Goal: Task Accomplishment & Management: Complete application form

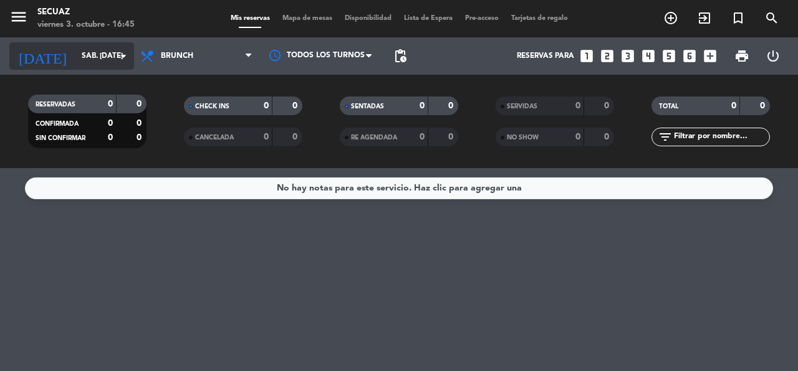
click at [126, 50] on icon "arrow_drop_down" at bounding box center [123, 56] width 15 height 15
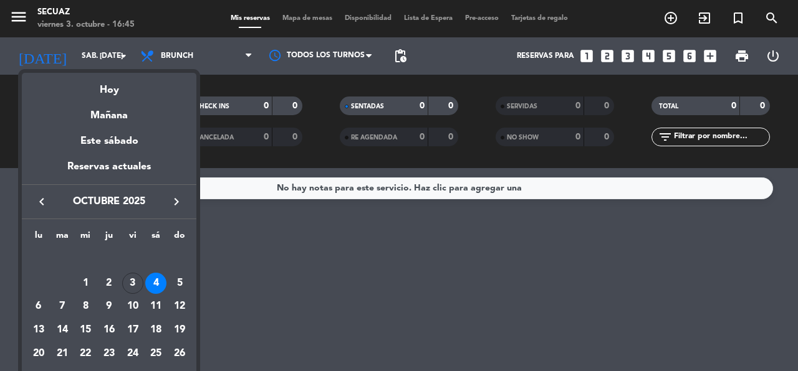
click at [153, 278] on div "4" at bounding box center [155, 283] width 21 height 21
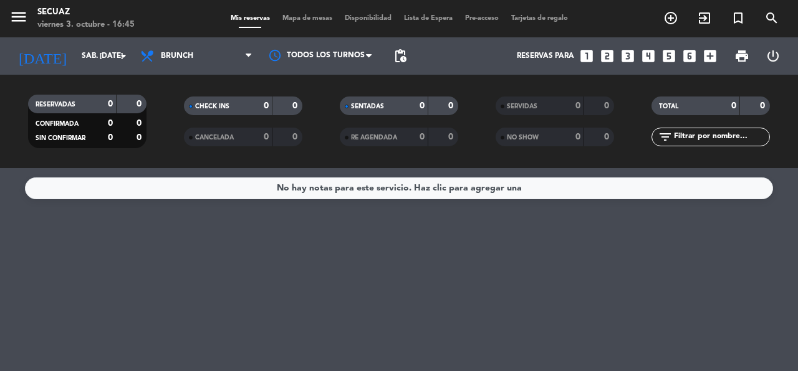
click at [606, 50] on icon "looks_two" at bounding box center [607, 56] width 16 height 16
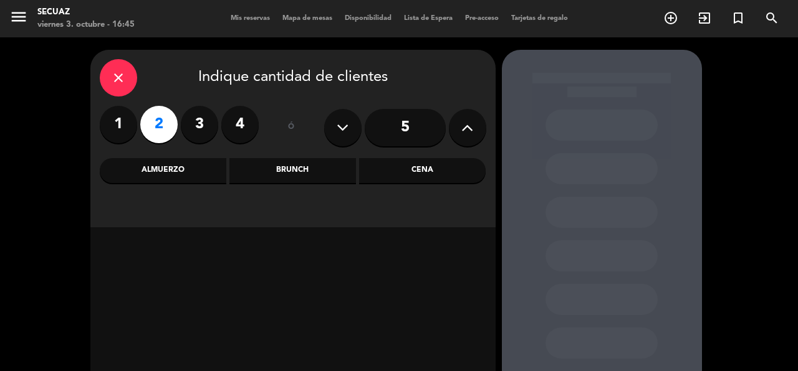
click at [433, 173] on div "Cena" at bounding box center [422, 170] width 127 height 25
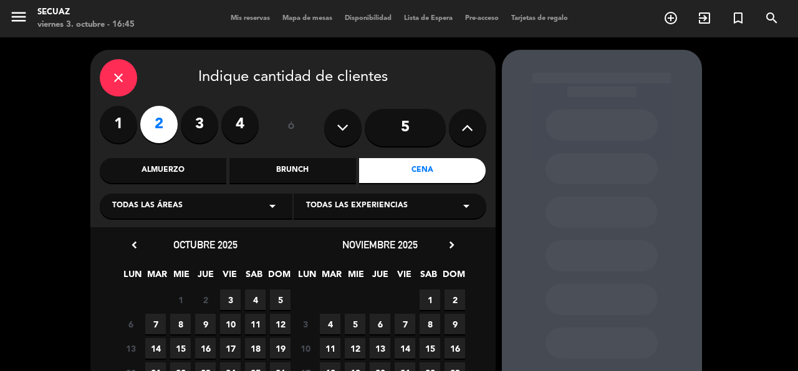
click at [277, 206] on icon "arrow_drop_down" at bounding box center [272, 206] width 15 height 15
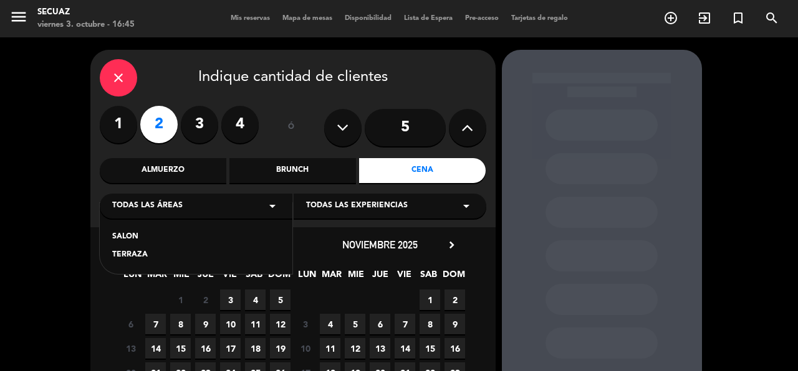
click at [136, 261] on div "TERRAZA" at bounding box center [196, 255] width 168 height 12
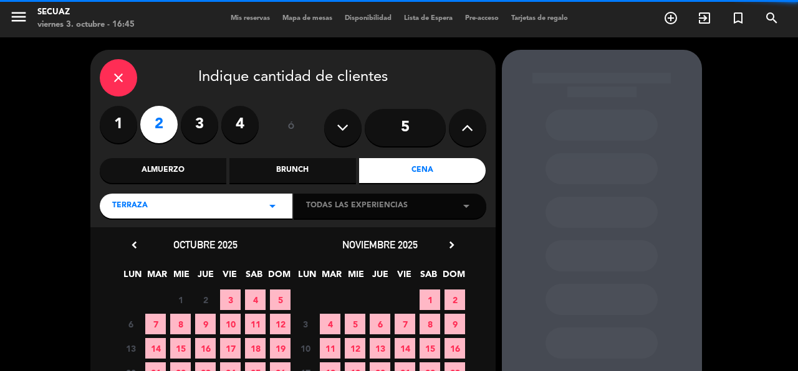
click at [465, 206] on icon "arrow_drop_down" at bounding box center [466, 206] width 15 height 15
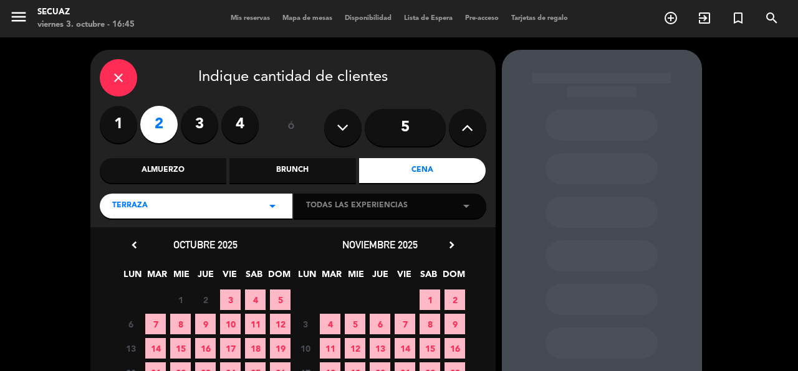
click at [252, 300] on span "4" at bounding box center [255, 300] width 21 height 21
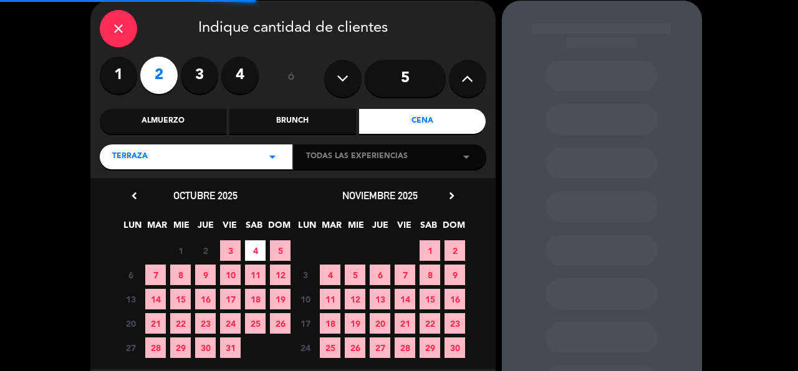
scroll to position [50, 0]
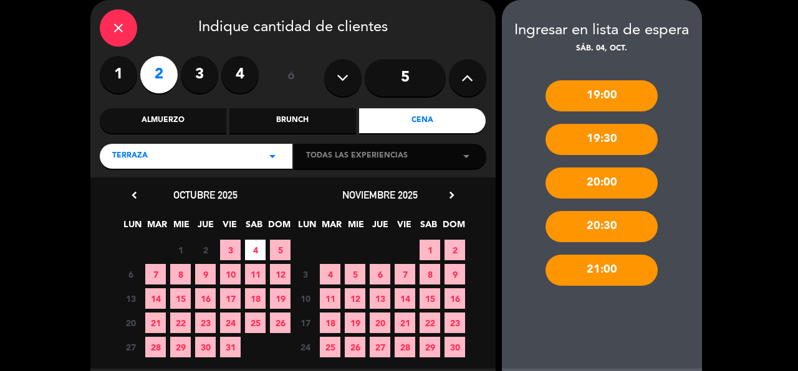
click at [610, 274] on div "21:00" at bounding box center [601, 270] width 112 height 31
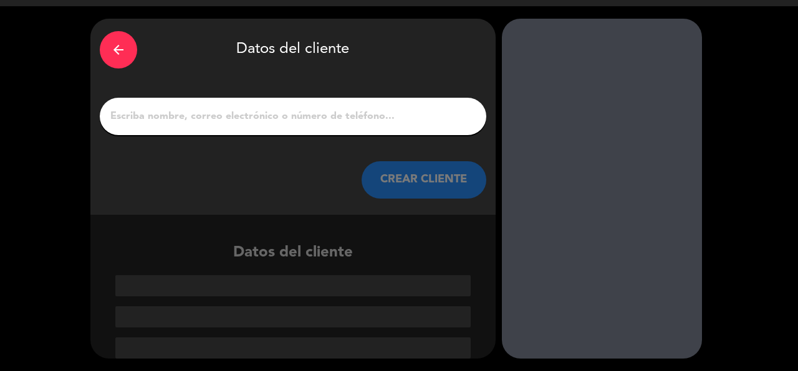
click at [194, 111] on input "1" at bounding box center [293, 116] width 368 height 17
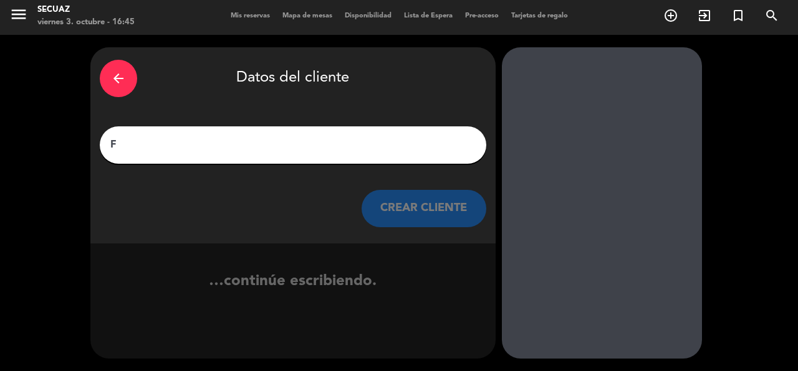
scroll to position [2, 0]
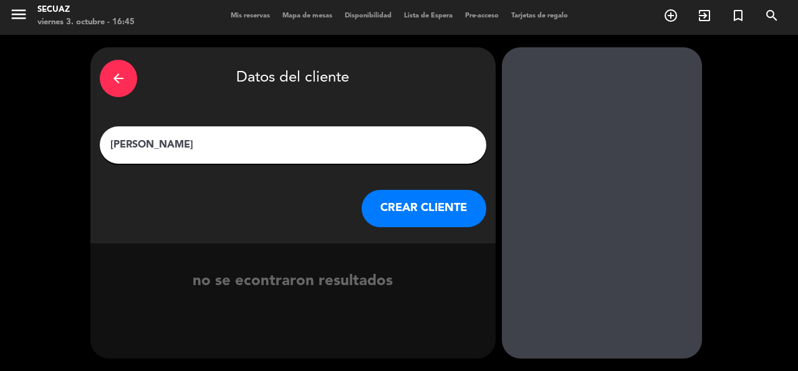
type input "[PERSON_NAME]"
click at [427, 214] on button "CREAR CLIENTE" at bounding box center [424, 208] width 125 height 37
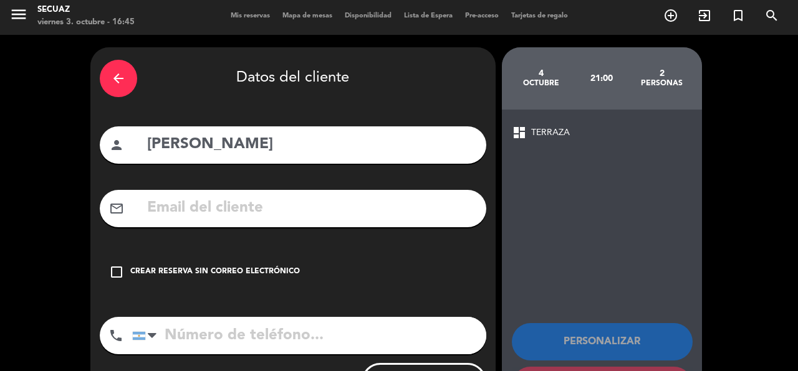
paste input "[PHONE_NUMBER]"
type input "[PHONE_NUMBER]"
click at [117, 272] on icon "check_box_outline_blank" at bounding box center [116, 272] width 15 height 15
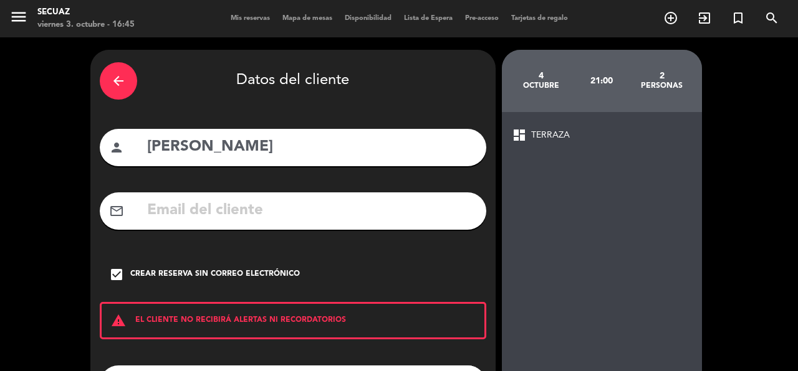
scroll to position [109, 0]
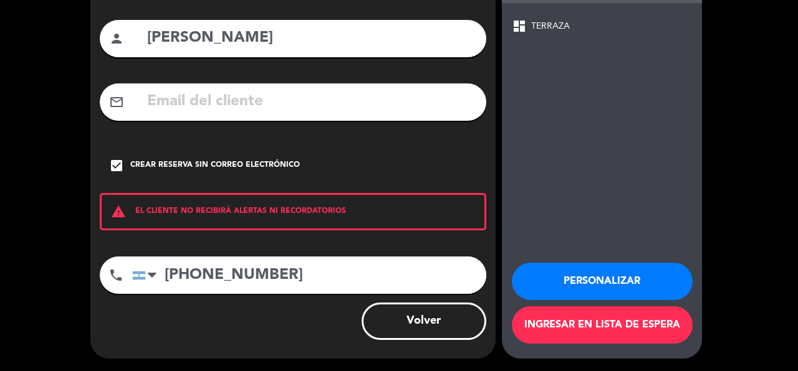
click at [593, 276] on button "Personalizar" at bounding box center [602, 281] width 181 height 37
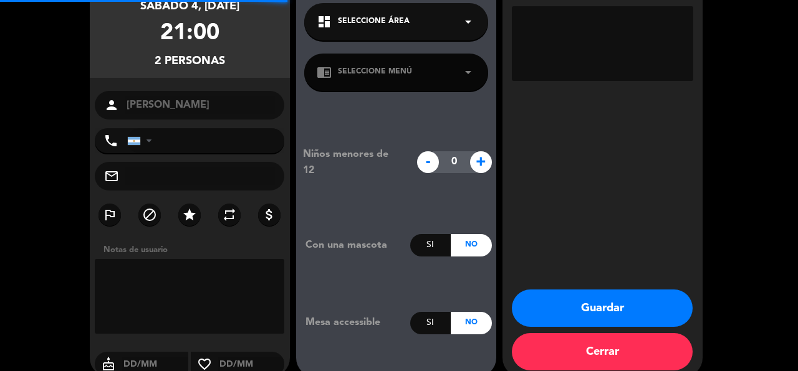
type input "[PHONE_NUMBER]"
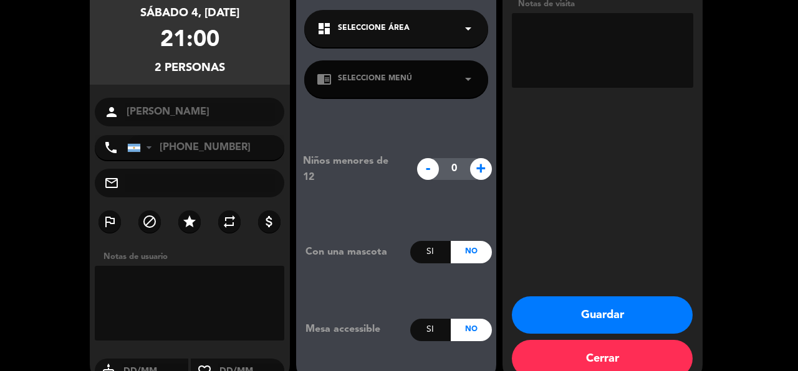
scroll to position [125, 0]
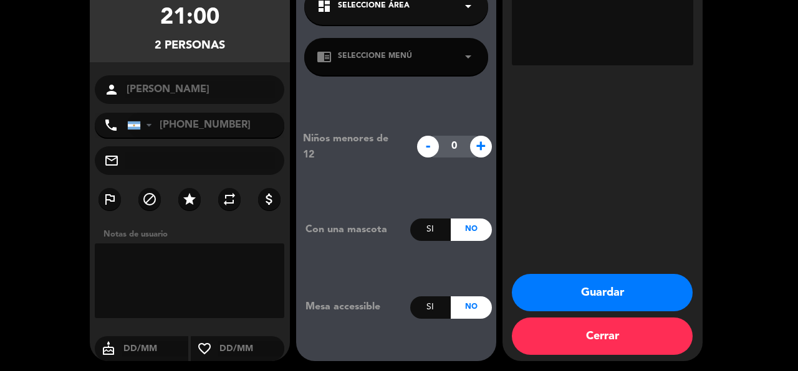
click at [201, 271] on textarea at bounding box center [190, 281] width 190 height 75
type textarea "S"
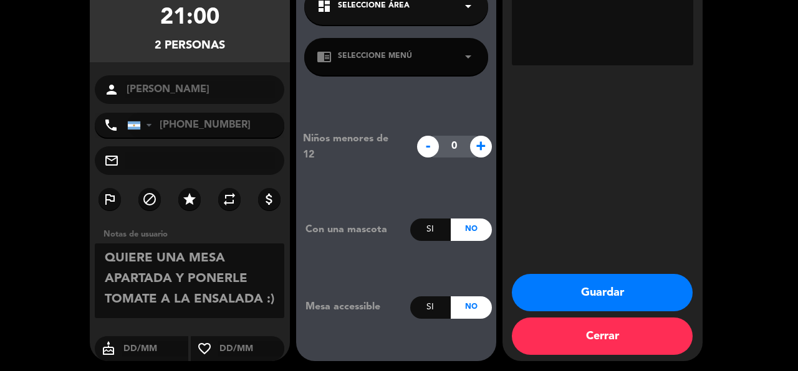
type textarea "QUIERE UNA MESA APARTADA Y PONERLE TOMATE A LA ENSALADA :)"
click at [587, 269] on div "Adicionales Notas de visita Guardar Cerrar" at bounding box center [602, 143] width 200 height 436
click at [590, 282] on button "Guardar" at bounding box center [602, 292] width 181 height 37
